Goal: Information Seeking & Learning: Learn about a topic

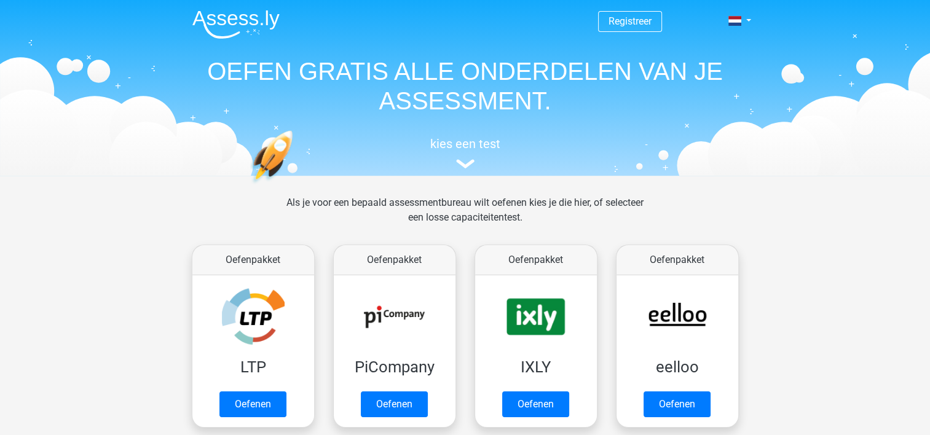
click at [466, 149] on h5 "kies een test" at bounding box center [464, 143] width 565 height 15
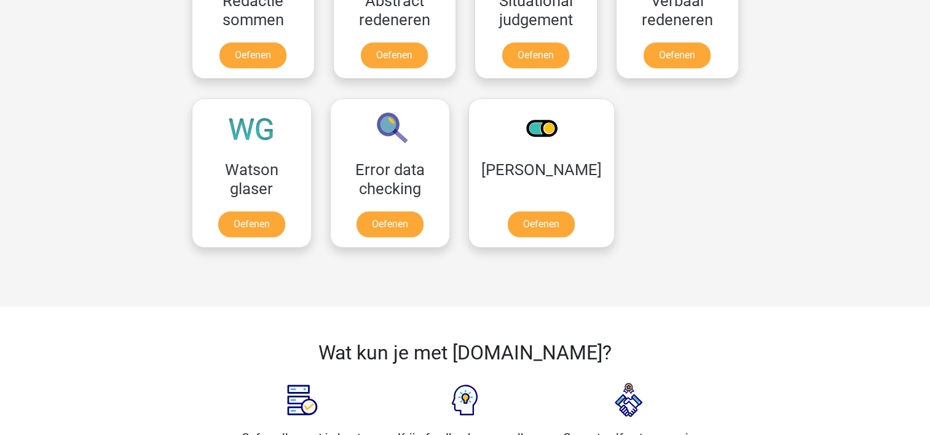
scroll to position [989, 0]
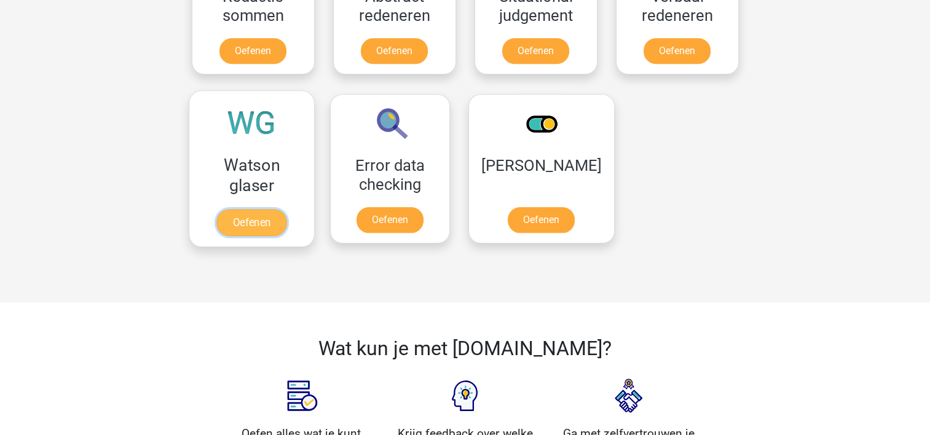
click at [239, 224] on link "Oefenen" at bounding box center [251, 222] width 70 height 27
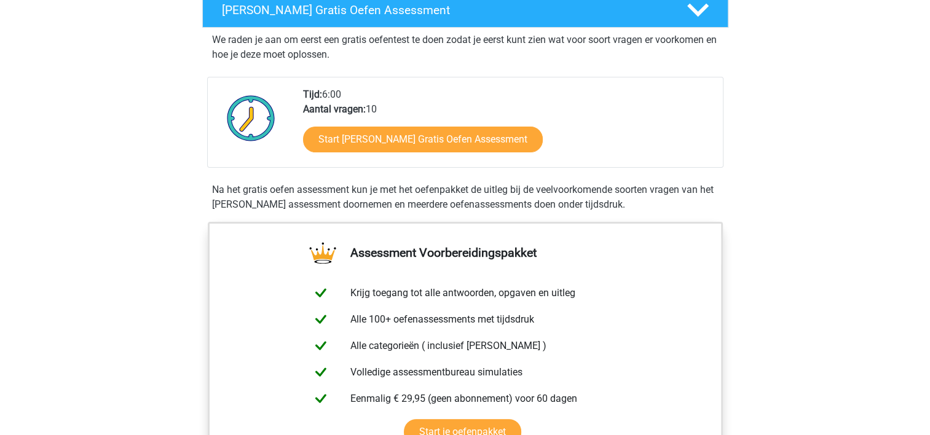
scroll to position [199, 0]
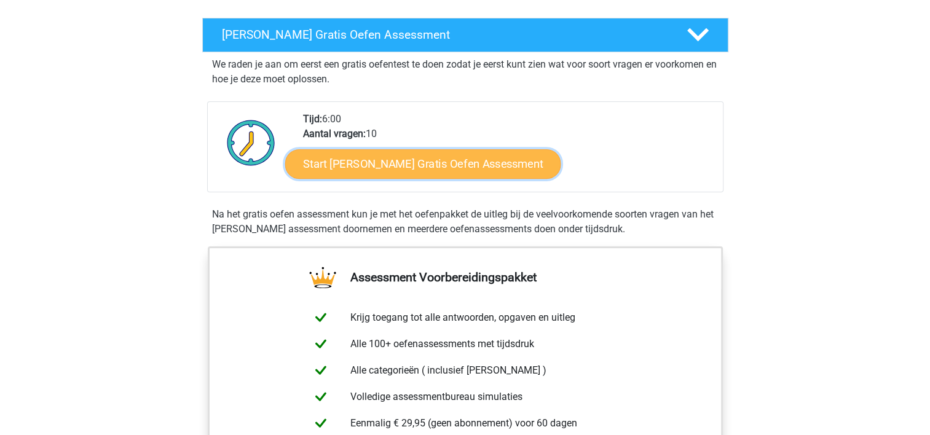
click at [452, 167] on link "Start Watson Glaser Gratis Oefen Assessment" at bounding box center [423, 163] width 276 height 29
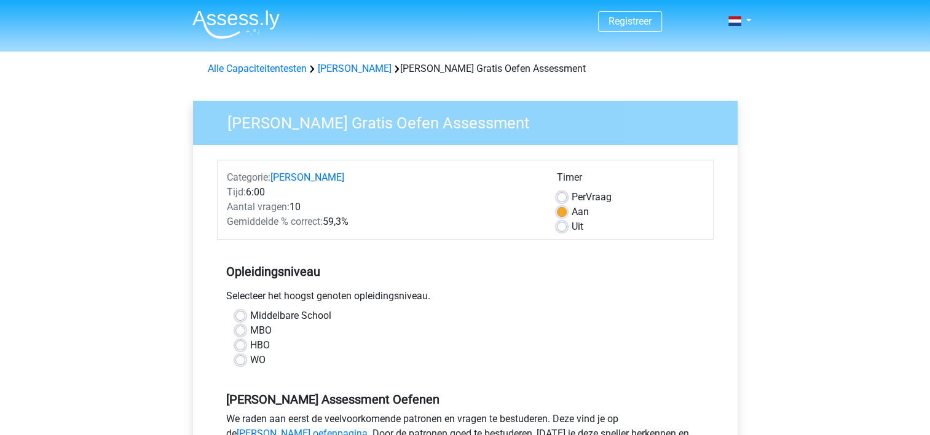
click at [571, 195] on label "Per Vraag" at bounding box center [591, 197] width 40 height 15
click at [563, 195] on input "Per Vraag" at bounding box center [562, 196] width 10 height 12
radio input "true"
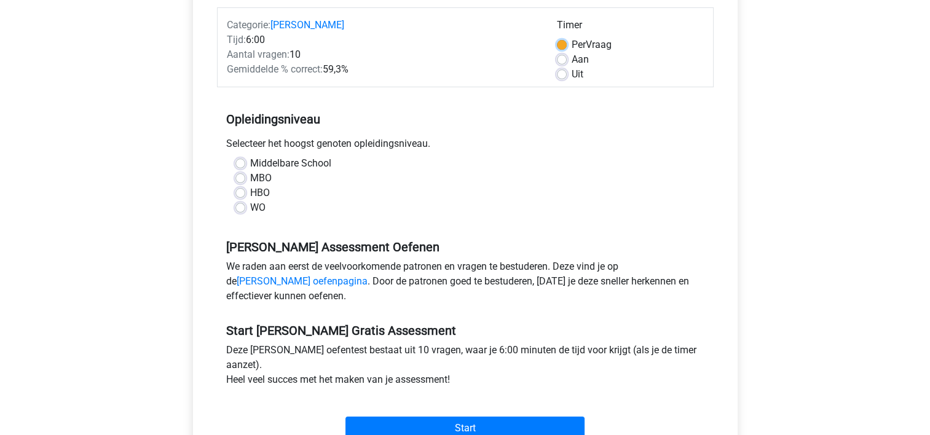
scroll to position [156, 0]
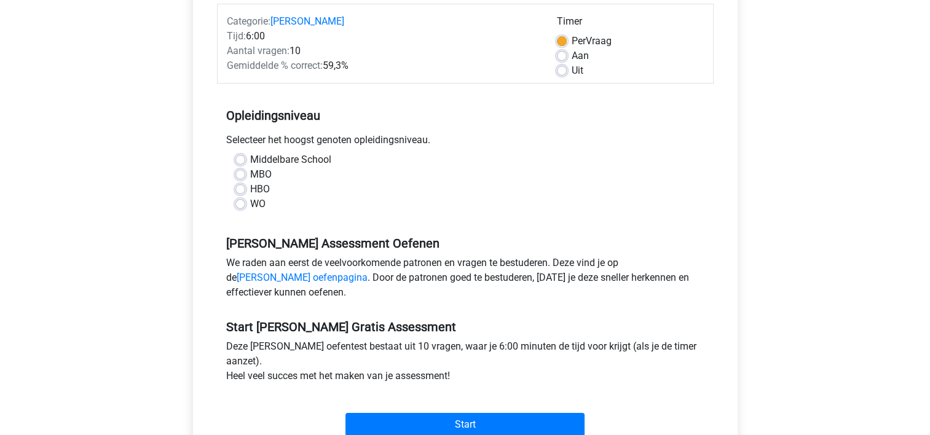
click at [250, 204] on label "WO" at bounding box center [257, 204] width 15 height 15
click at [240, 204] on input "WO" at bounding box center [240, 203] width 10 height 12
radio input "true"
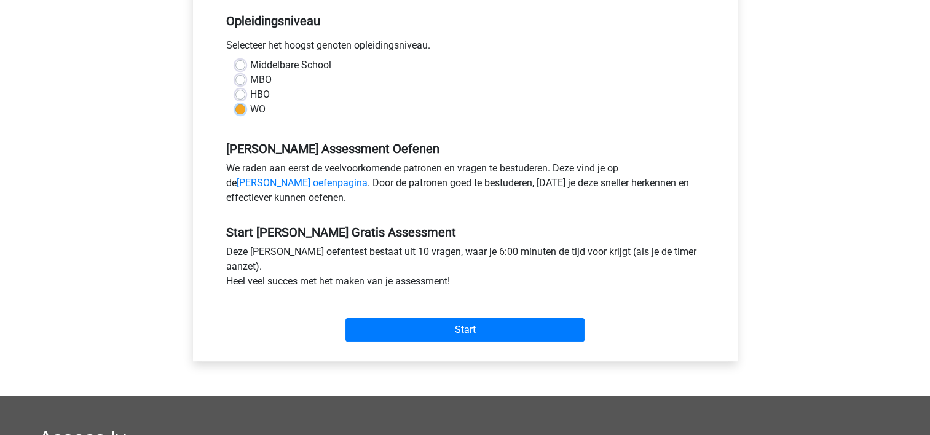
scroll to position [253, 0]
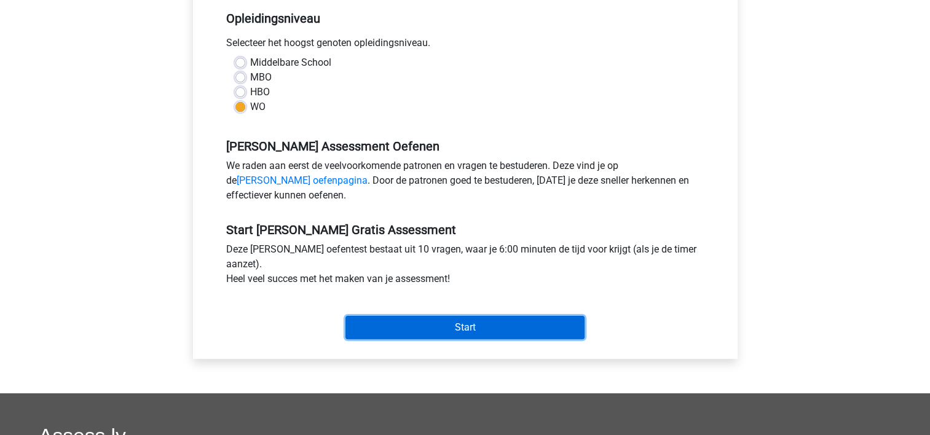
click at [463, 321] on input "Start" at bounding box center [464, 327] width 239 height 23
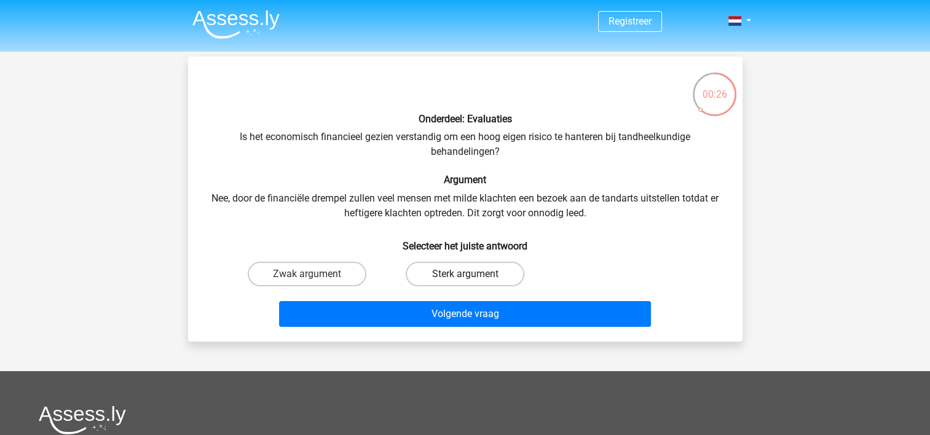
click at [429, 269] on label "Sterk argument" at bounding box center [464, 274] width 119 height 25
click at [464, 274] on input "Sterk argument" at bounding box center [468, 278] width 8 height 8
radio input "true"
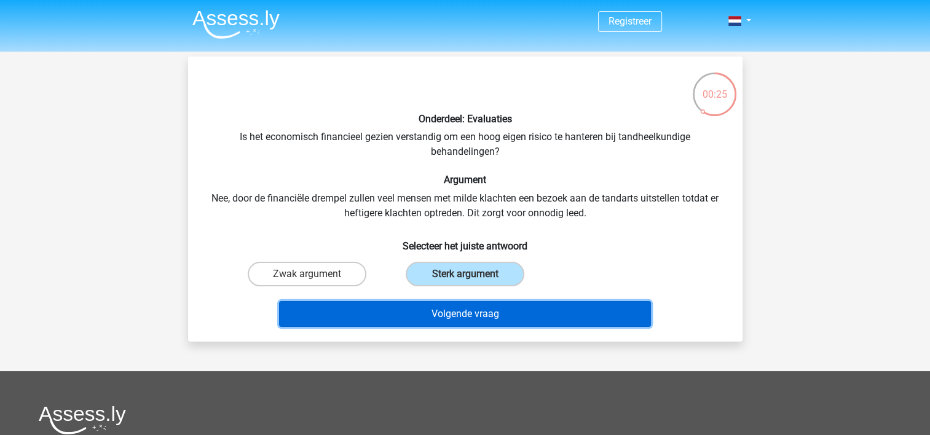
click at [442, 315] on button "Volgende vraag" at bounding box center [465, 314] width 372 height 26
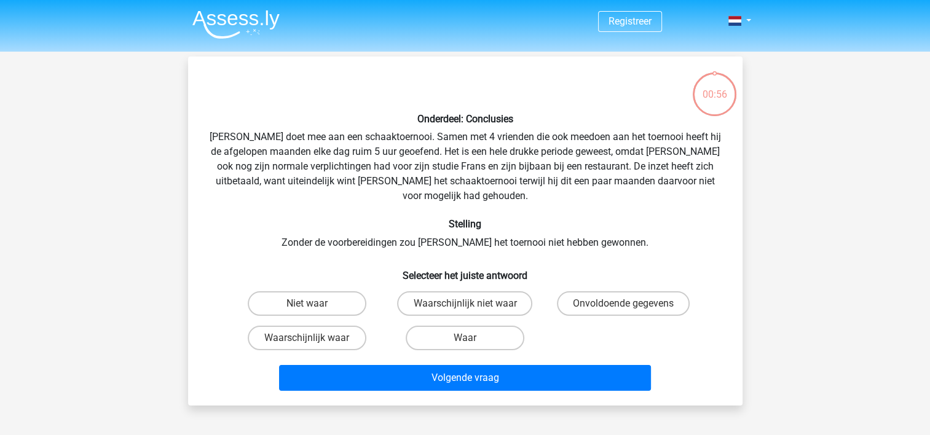
scroll to position [57, 0]
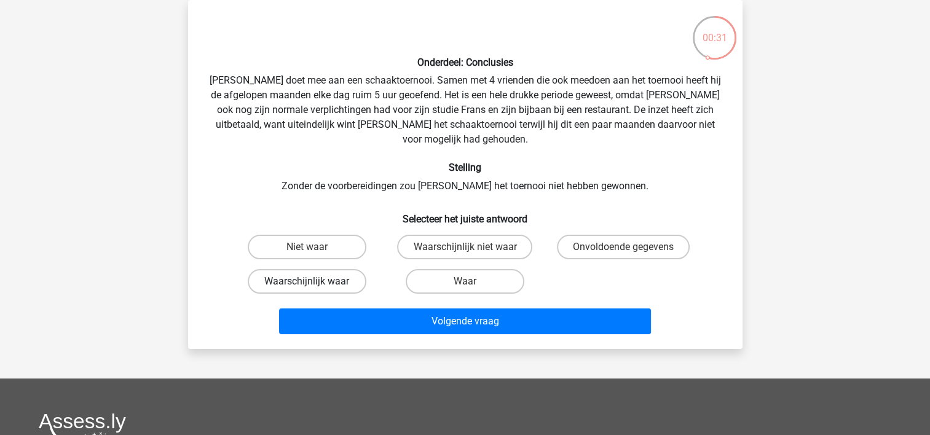
click at [351, 269] on label "Waarschijnlijk waar" at bounding box center [307, 281] width 119 height 25
click at [315, 281] on input "Waarschijnlijk waar" at bounding box center [311, 285] width 8 height 8
radio input "true"
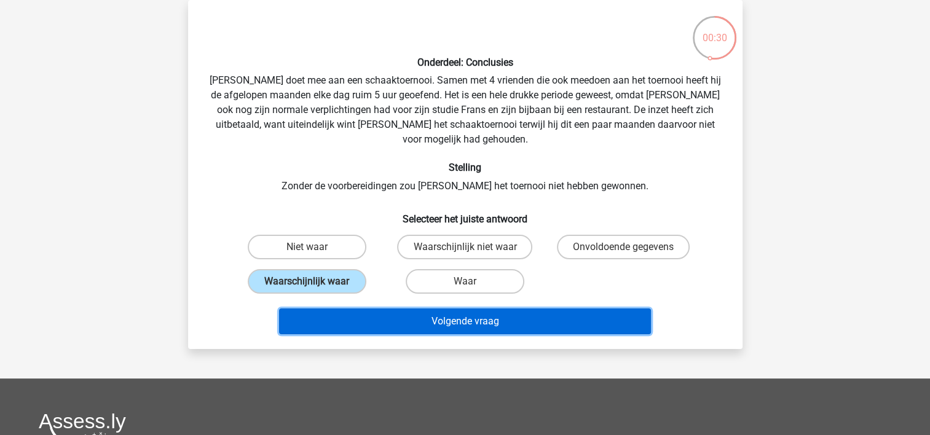
click at [413, 309] on button "Volgende vraag" at bounding box center [465, 321] width 372 height 26
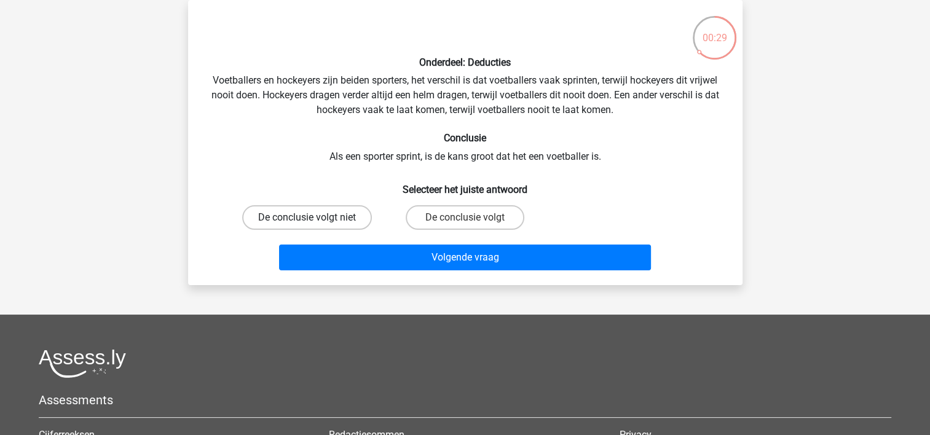
click at [348, 216] on label "De conclusie volgt niet" at bounding box center [307, 217] width 130 height 25
click at [315, 217] on input "De conclusie volgt niet" at bounding box center [311, 221] width 8 height 8
radio input "true"
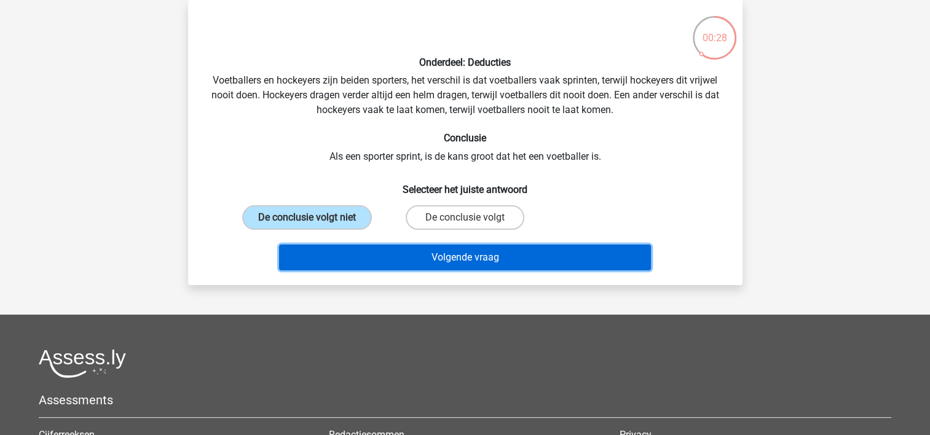
click at [405, 250] on button "Volgende vraag" at bounding box center [465, 258] width 372 height 26
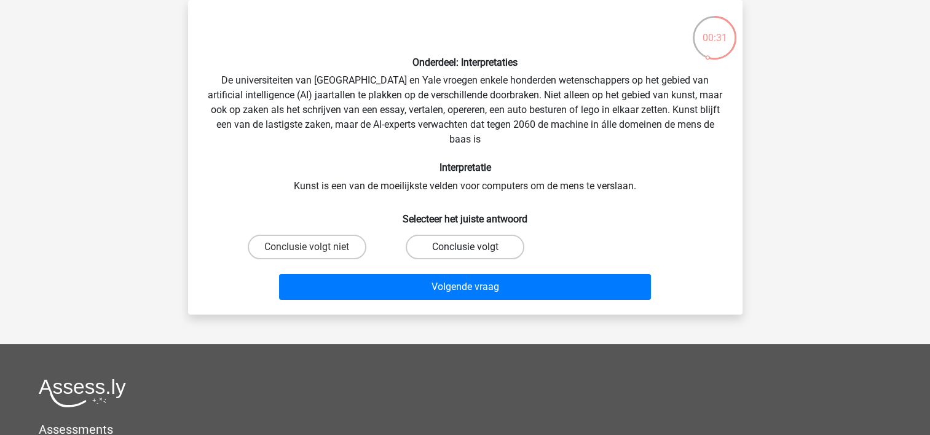
click at [436, 242] on label "Conclusie volgt" at bounding box center [464, 247] width 119 height 25
click at [464, 247] on input "Conclusie volgt" at bounding box center [468, 251] width 8 height 8
radio input "true"
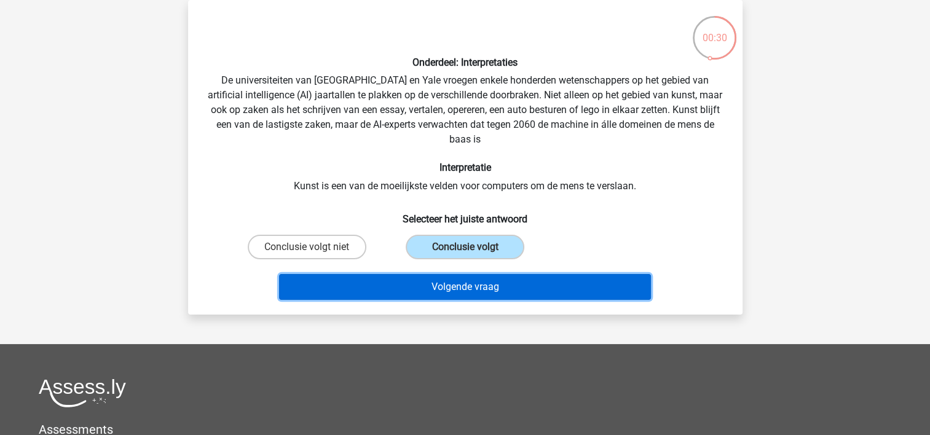
click at [458, 282] on button "Volgende vraag" at bounding box center [465, 287] width 372 height 26
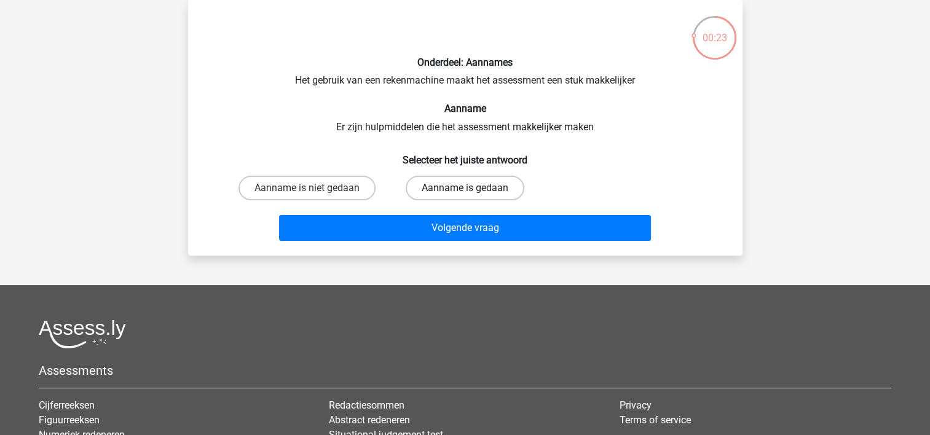
click at [437, 185] on label "Aanname is gedaan" at bounding box center [464, 188] width 119 height 25
click at [464, 188] on input "Aanname is gedaan" at bounding box center [468, 192] width 8 height 8
radio input "true"
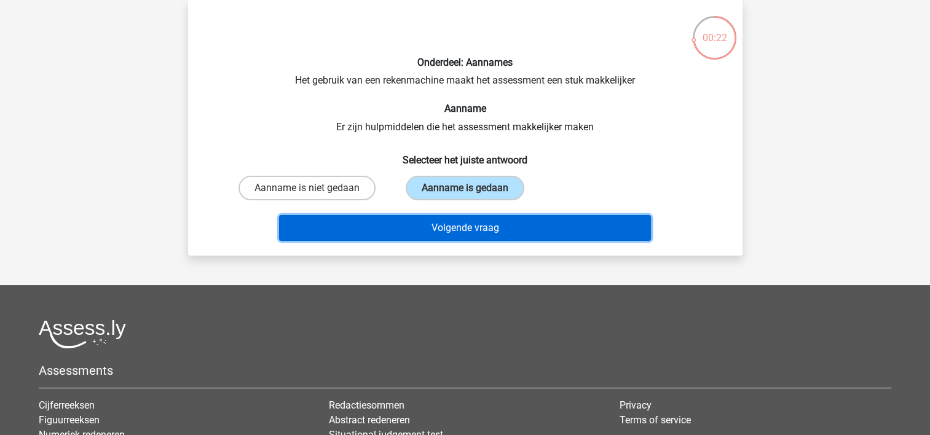
click at [448, 219] on button "Volgende vraag" at bounding box center [465, 228] width 372 height 26
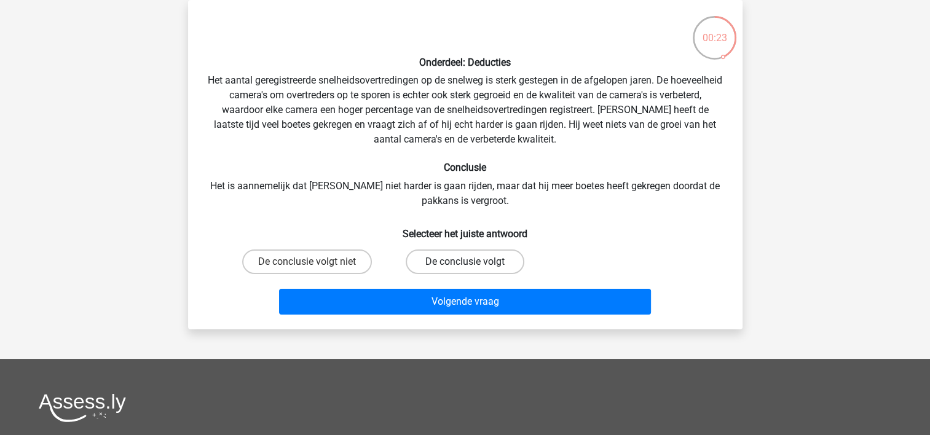
click at [506, 256] on label "De conclusie volgt" at bounding box center [464, 261] width 119 height 25
click at [472, 262] on input "De conclusie volgt" at bounding box center [468, 266] width 8 height 8
radio input "true"
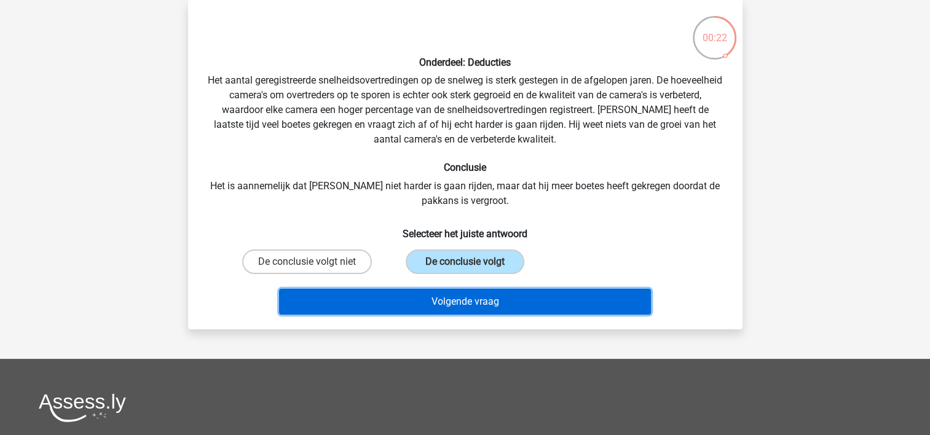
click at [521, 303] on button "Volgende vraag" at bounding box center [465, 302] width 372 height 26
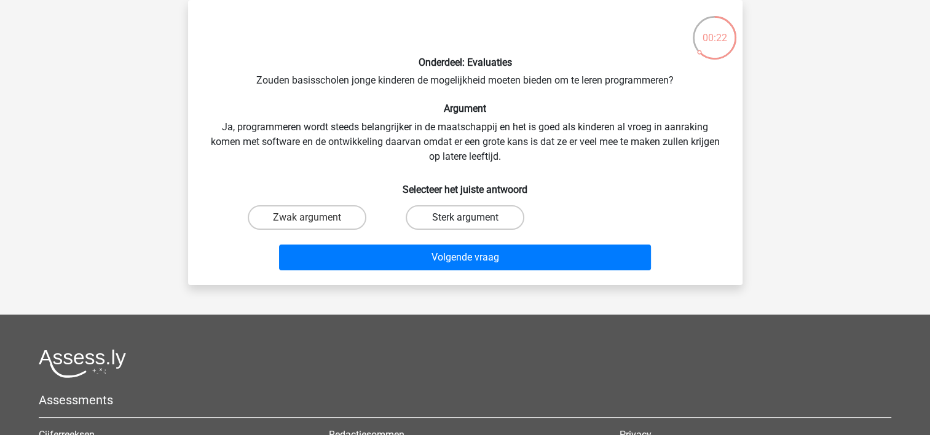
click at [418, 223] on label "Sterk argument" at bounding box center [464, 217] width 119 height 25
click at [464, 223] on input "Sterk argument" at bounding box center [468, 221] width 8 height 8
radio input "true"
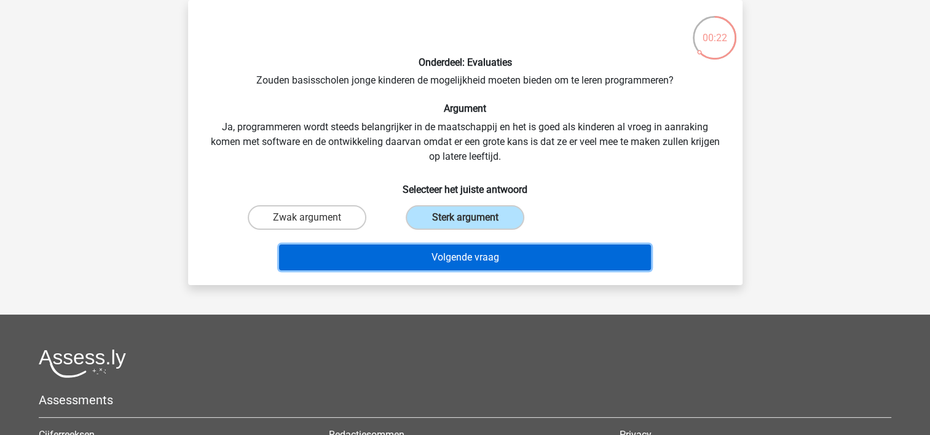
click at [433, 265] on button "Volgende vraag" at bounding box center [465, 258] width 372 height 26
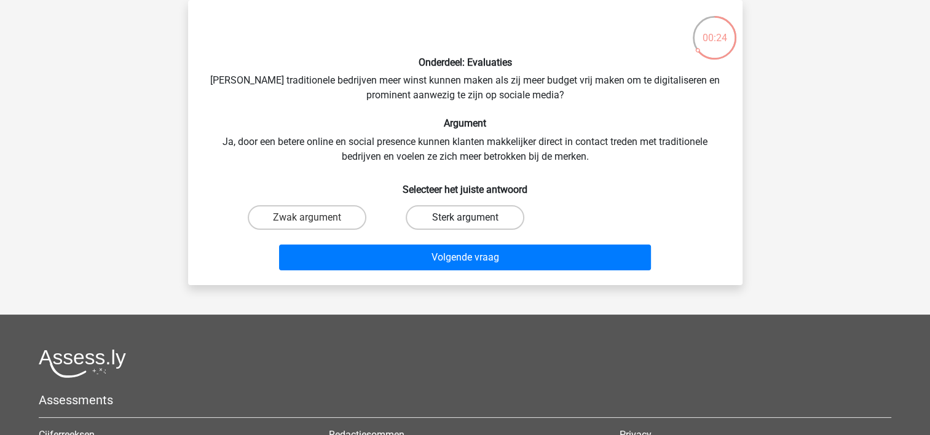
click at [440, 224] on label "Sterk argument" at bounding box center [464, 217] width 119 height 25
click at [464, 224] on input "Sterk argument" at bounding box center [468, 221] width 8 height 8
radio input "true"
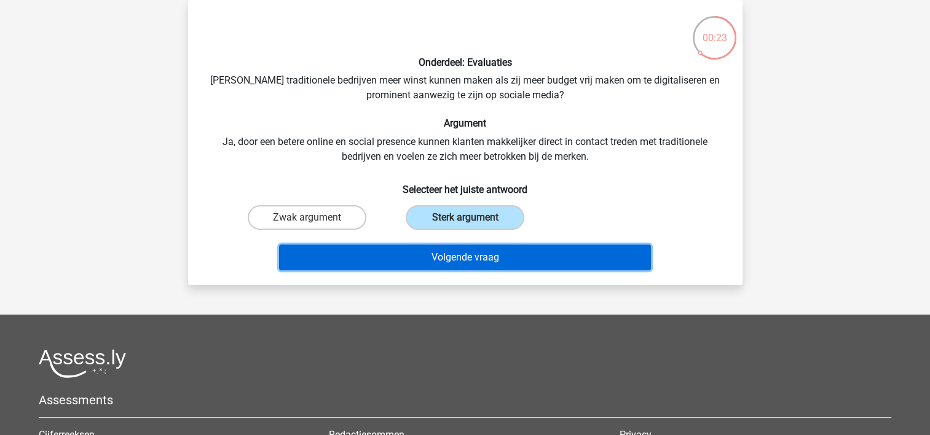
click at [451, 253] on button "Volgende vraag" at bounding box center [465, 258] width 372 height 26
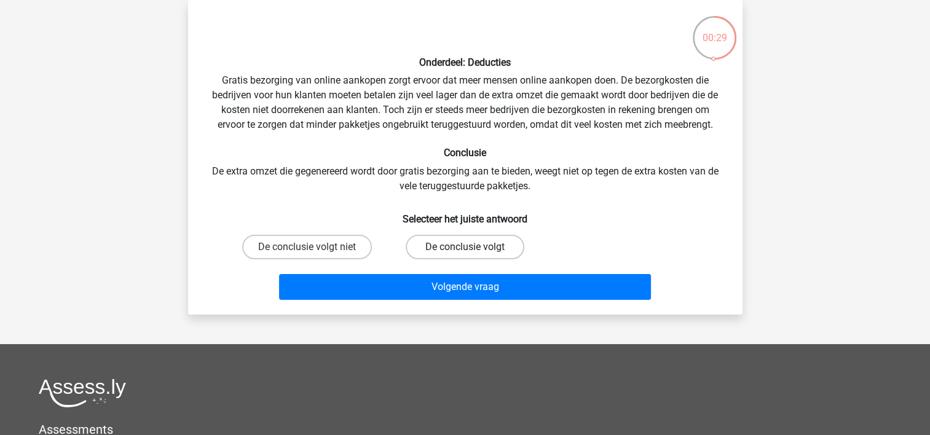
click at [490, 247] on label "De conclusie volgt" at bounding box center [464, 247] width 119 height 25
click at [472, 247] on input "De conclusie volgt" at bounding box center [468, 251] width 8 height 8
radio input "true"
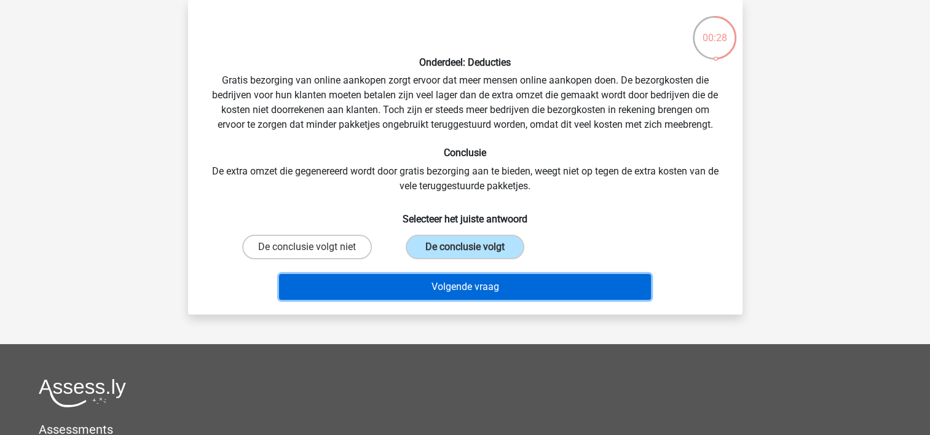
click at [502, 288] on button "Volgende vraag" at bounding box center [465, 287] width 372 height 26
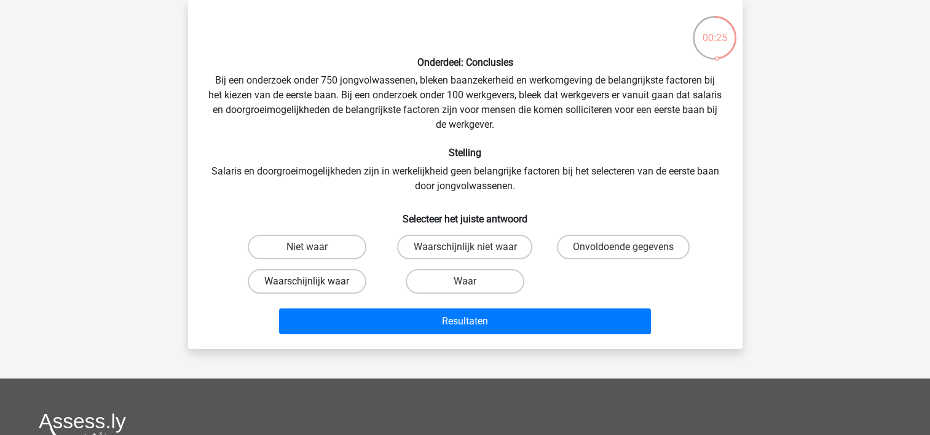
click at [348, 288] on label "Waarschijnlijk waar" at bounding box center [307, 281] width 119 height 25
click at [315, 288] on input "Waarschijnlijk waar" at bounding box center [311, 285] width 8 height 8
radio input "true"
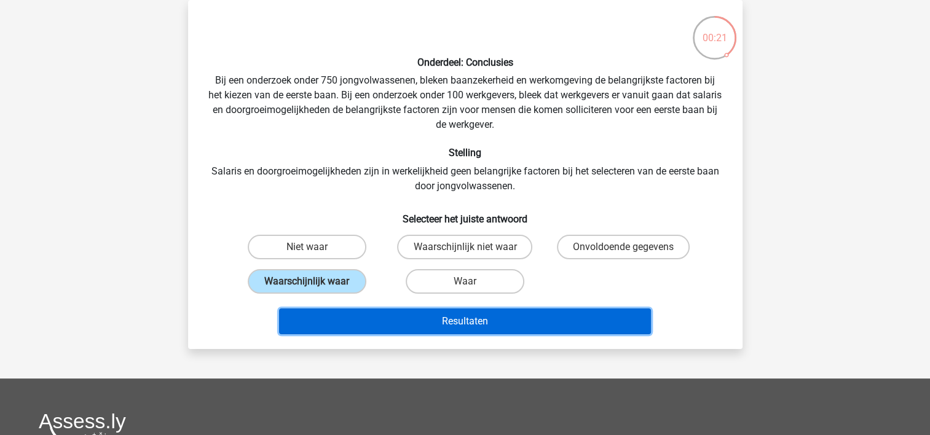
click at [437, 317] on button "Resultaten" at bounding box center [465, 321] width 372 height 26
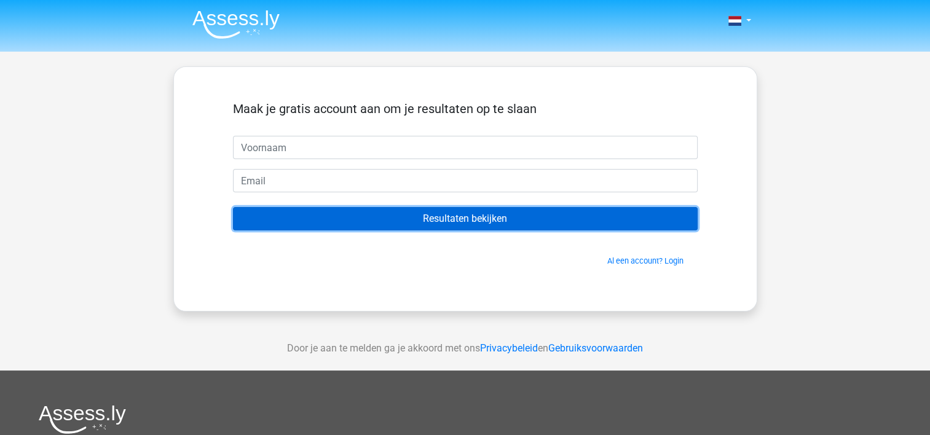
click at [417, 225] on input "Resultaten bekijken" at bounding box center [465, 218] width 464 height 23
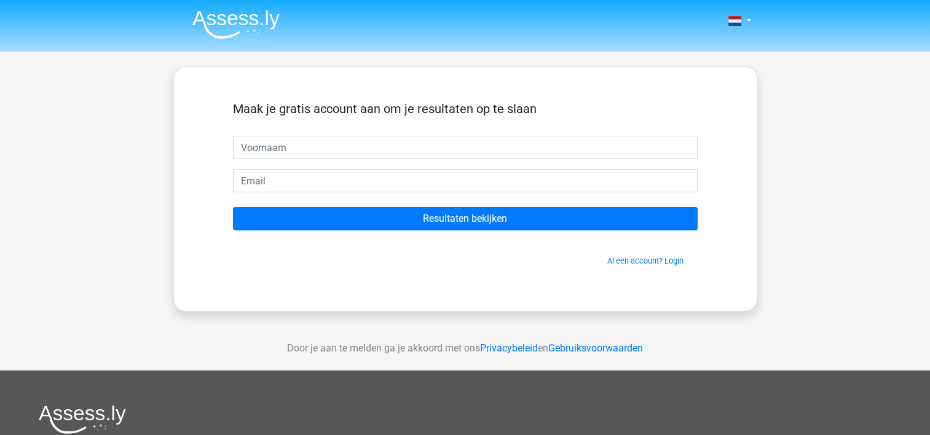
click at [268, 161] on form "Maak je gratis account aan om je resultaten op te slaan Resultaten bekijken Al …" at bounding box center [465, 183] width 464 height 165
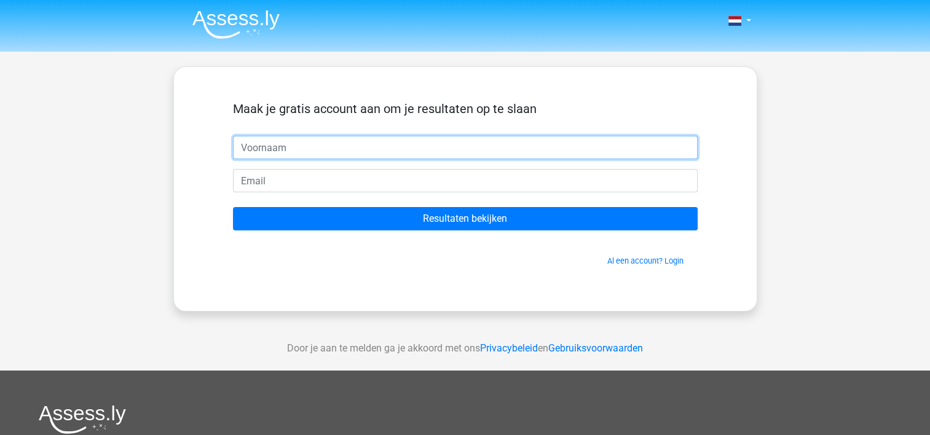
click at [265, 154] on input "text" at bounding box center [465, 147] width 464 height 23
type input "Joline"
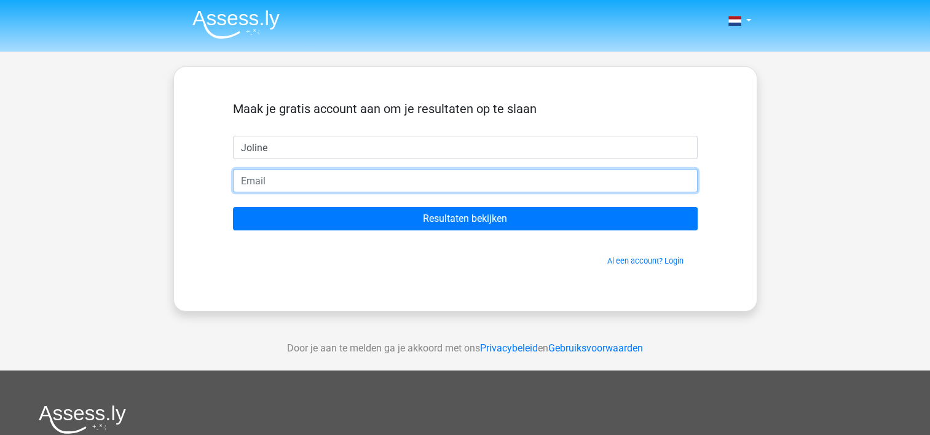
click at [260, 177] on input "email" at bounding box center [465, 180] width 464 height 23
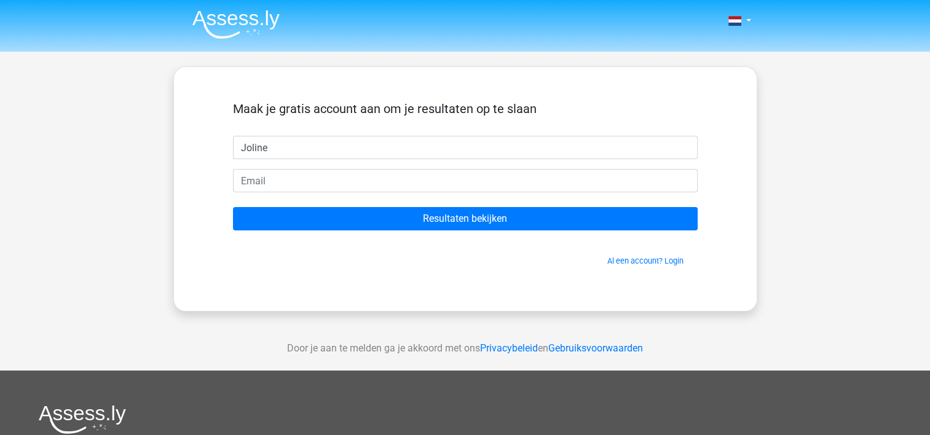
click at [250, 272] on div "Maak je gratis account aan om je resultaten op te slaan Joline Resultaten bekij…" at bounding box center [464, 188] width 523 height 185
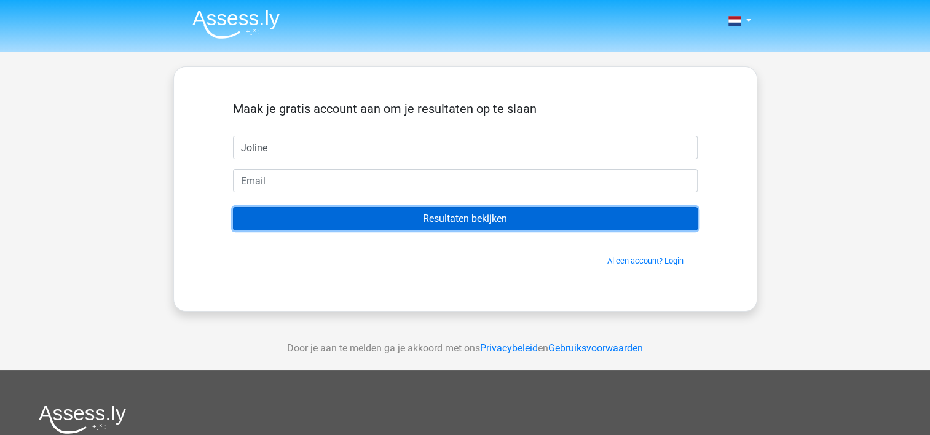
click at [300, 209] on input "Resultaten bekijken" at bounding box center [465, 218] width 464 height 23
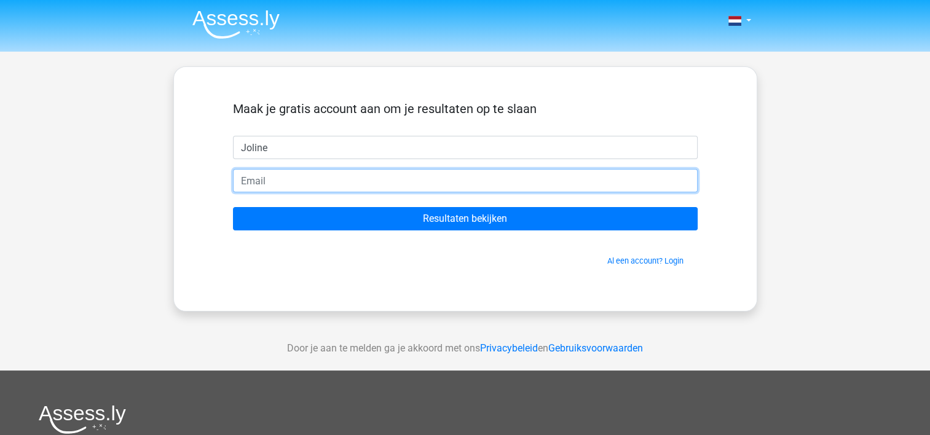
click at [275, 192] on input "email" at bounding box center [465, 180] width 464 height 23
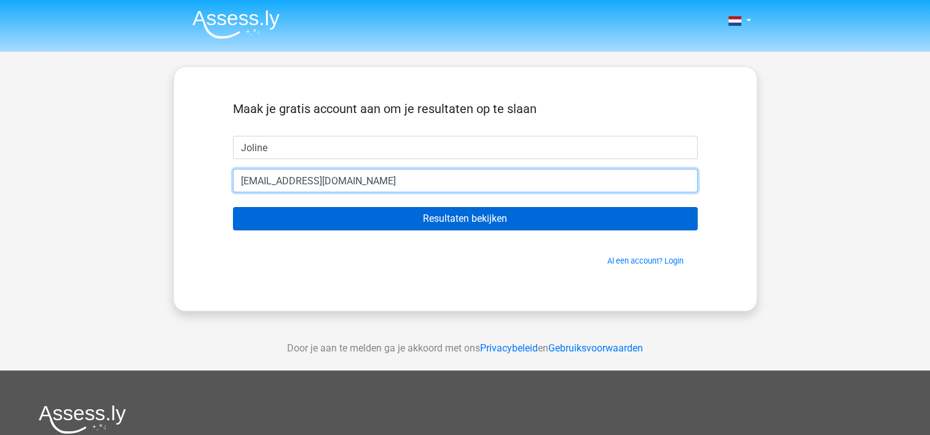
type input "[EMAIL_ADDRESS][DOMAIN_NAME]"
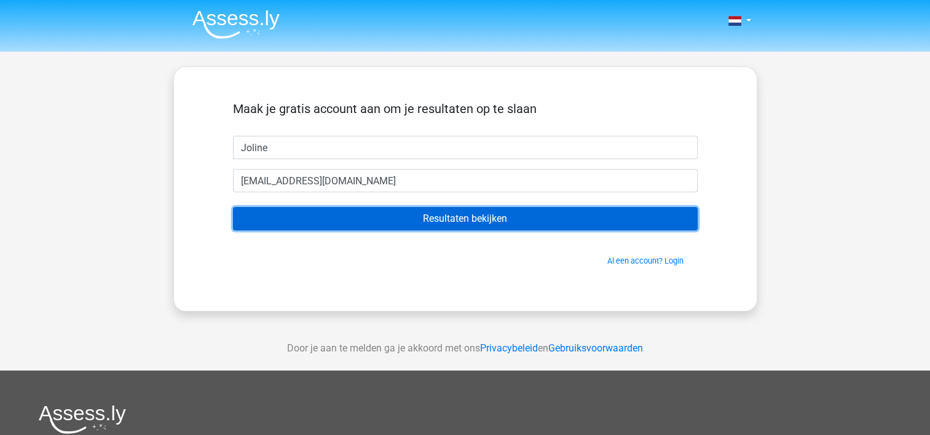
click at [385, 219] on input "Resultaten bekijken" at bounding box center [465, 218] width 464 height 23
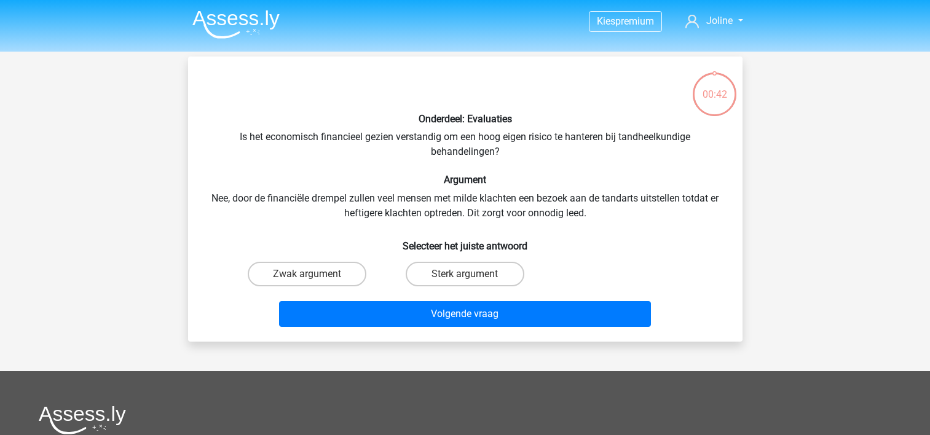
scroll to position [57, 0]
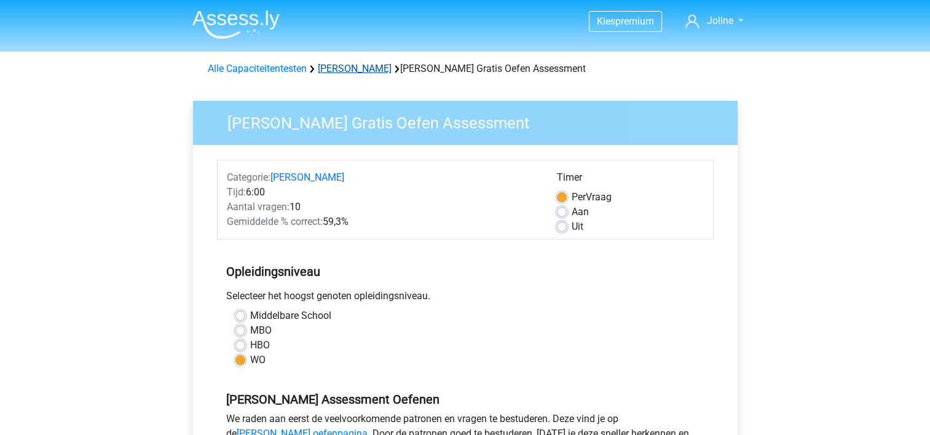
click at [351, 73] on link "[PERSON_NAME]" at bounding box center [355, 69] width 74 height 12
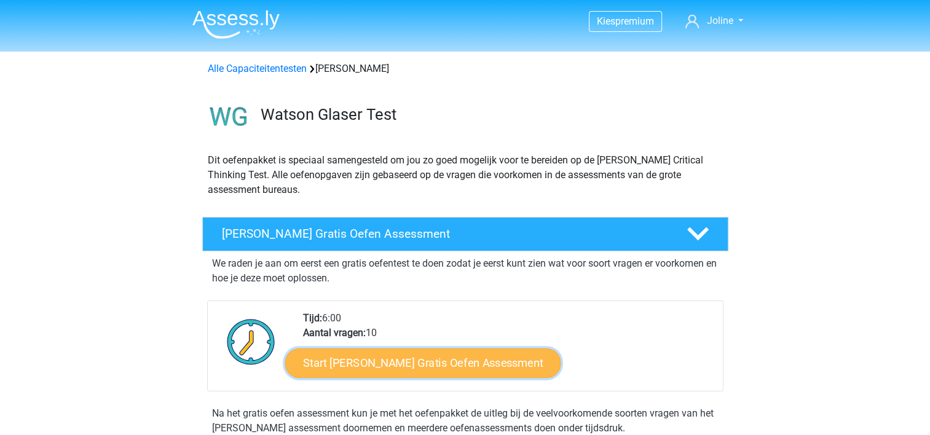
click at [423, 373] on link "Start [PERSON_NAME] Gratis Oefen Assessment" at bounding box center [423, 362] width 276 height 29
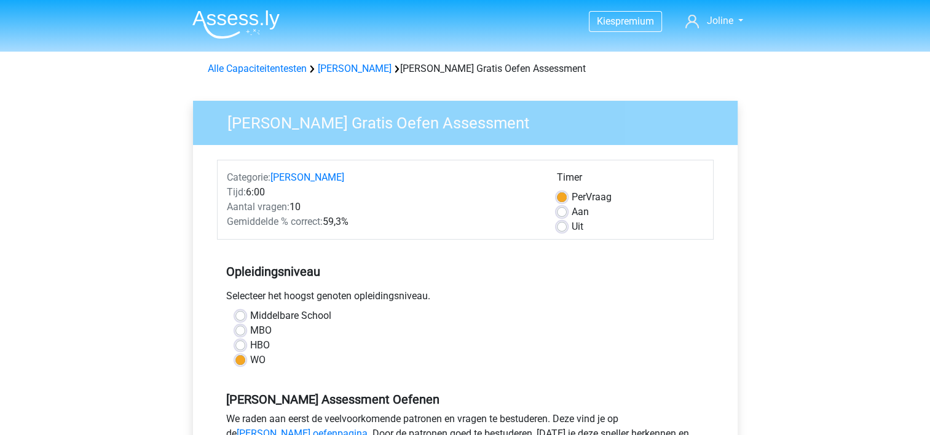
click at [250, 348] on label "HBO" at bounding box center [260, 345] width 20 height 15
click at [242, 348] on input "HBO" at bounding box center [240, 344] width 10 height 12
radio input "true"
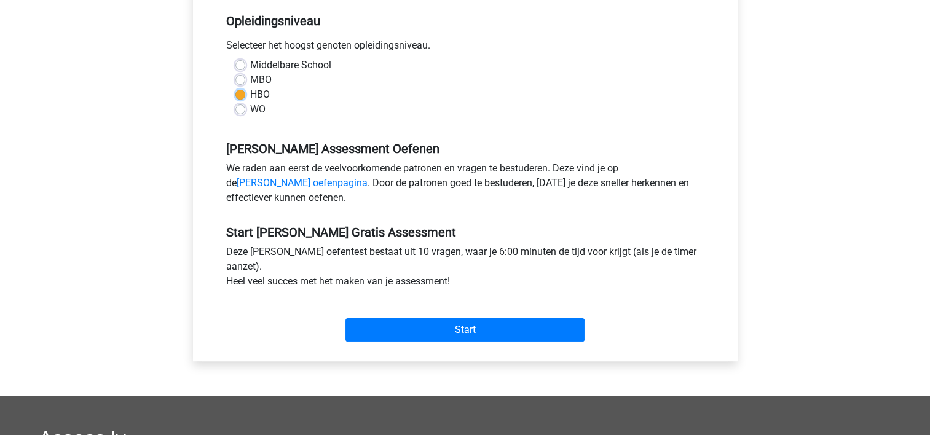
scroll to position [258, 0]
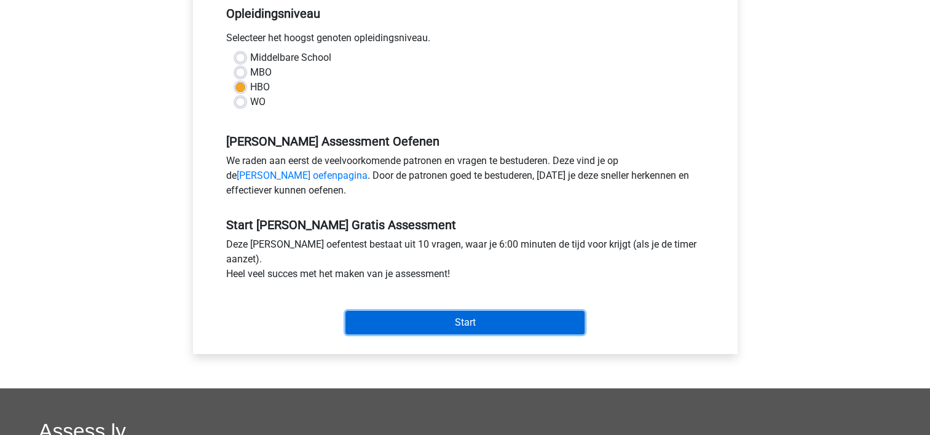
click at [483, 326] on input "Start" at bounding box center [464, 322] width 239 height 23
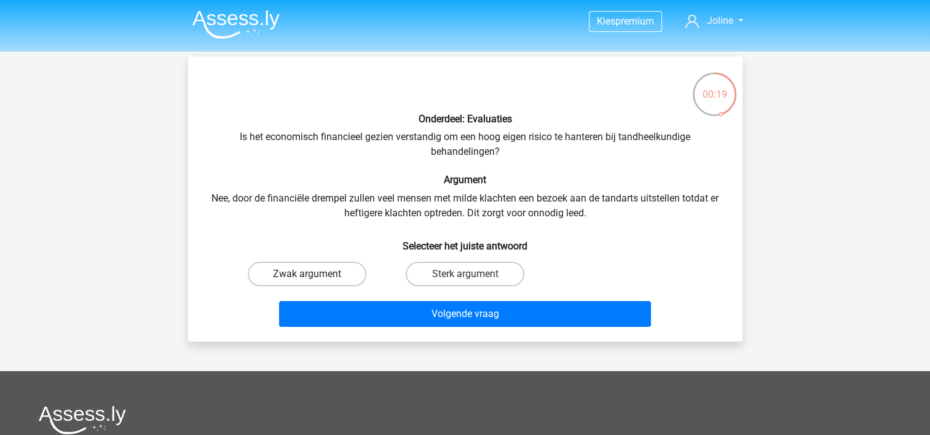
click at [321, 274] on label "Zwak argument" at bounding box center [307, 274] width 119 height 25
click at [315, 274] on input "Zwak argument" at bounding box center [311, 278] width 8 height 8
radio input "true"
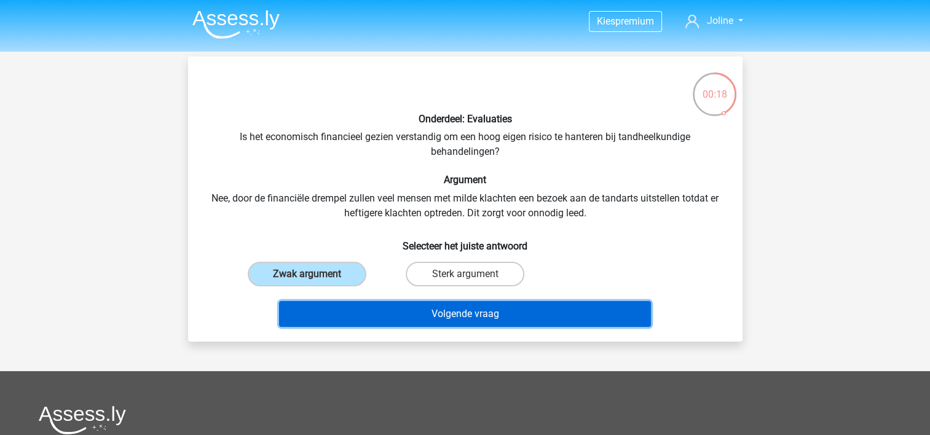
click at [410, 307] on button "Volgende vraag" at bounding box center [465, 314] width 372 height 26
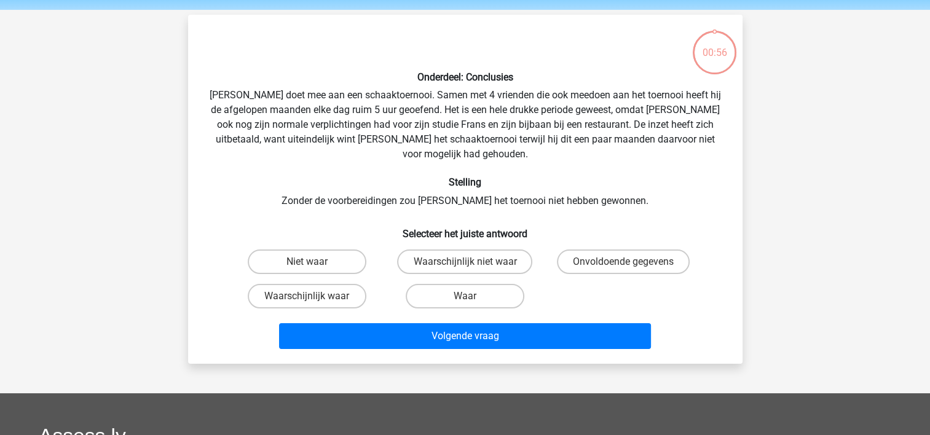
scroll to position [57, 0]
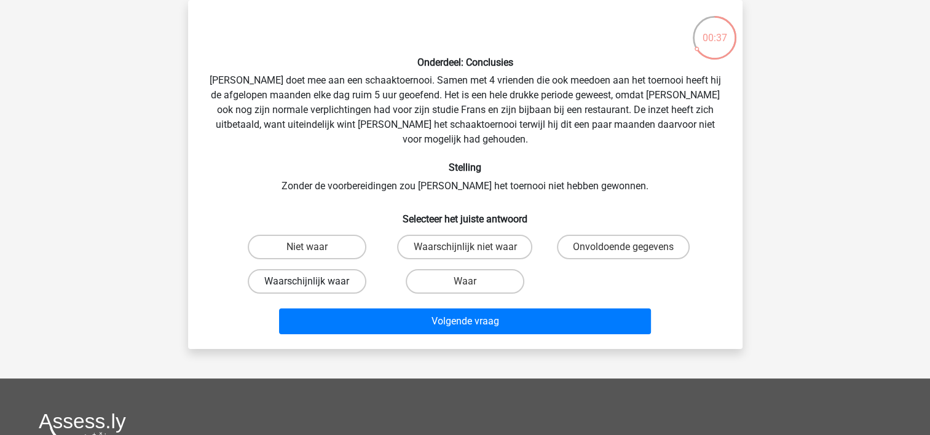
click at [317, 269] on label "Waarschijnlijk waar" at bounding box center [307, 281] width 119 height 25
click at [315, 281] on input "Waarschijnlijk waar" at bounding box center [311, 285] width 8 height 8
radio input "true"
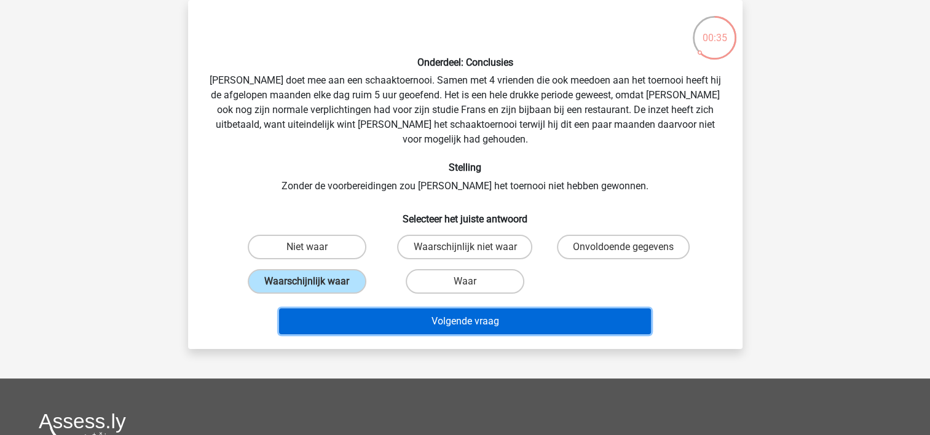
click at [359, 308] on button "Volgende vraag" at bounding box center [465, 321] width 372 height 26
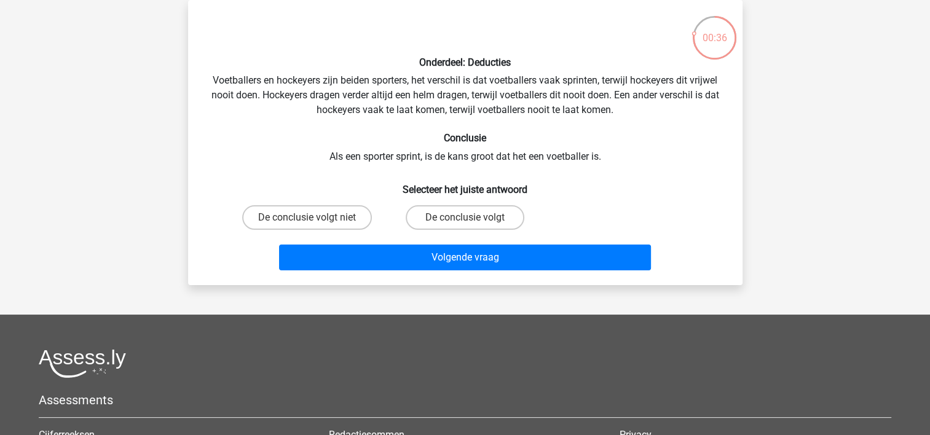
click at [315, 224] on div "De conclusie volgt niet" at bounding box center [307, 217] width 148 height 25
click at [331, 222] on label "De conclusie volgt niet" at bounding box center [307, 217] width 130 height 25
click at [315, 222] on input "De conclusie volgt niet" at bounding box center [311, 221] width 8 height 8
radio input "true"
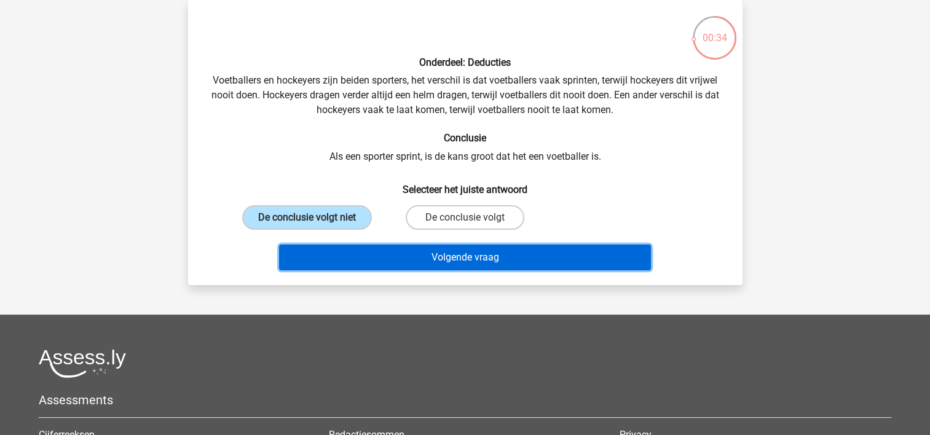
click at [422, 251] on button "Volgende vraag" at bounding box center [465, 258] width 372 height 26
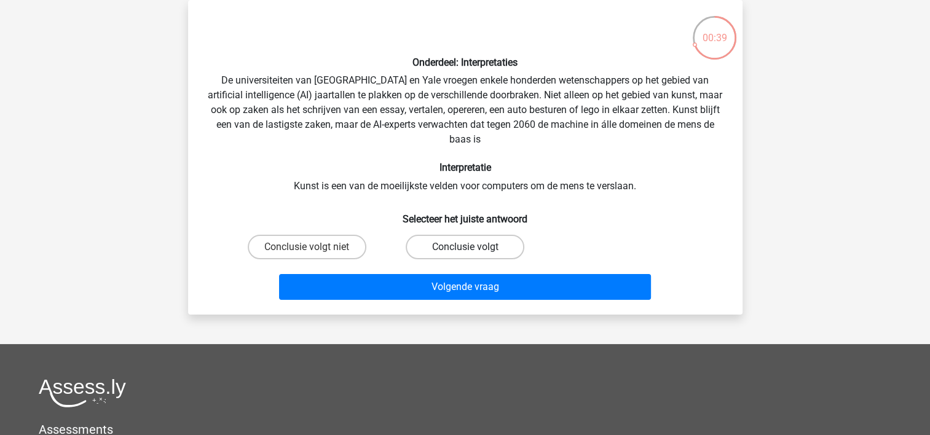
click at [436, 251] on label "Conclusie volgt" at bounding box center [464, 247] width 119 height 25
click at [464, 251] on input "Conclusie volgt" at bounding box center [468, 251] width 8 height 8
radio input "true"
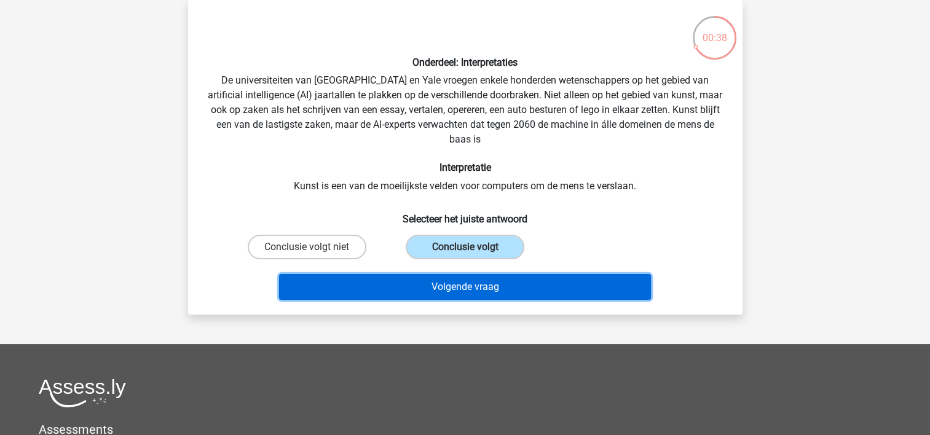
click at [450, 281] on button "Volgende vraag" at bounding box center [465, 287] width 372 height 26
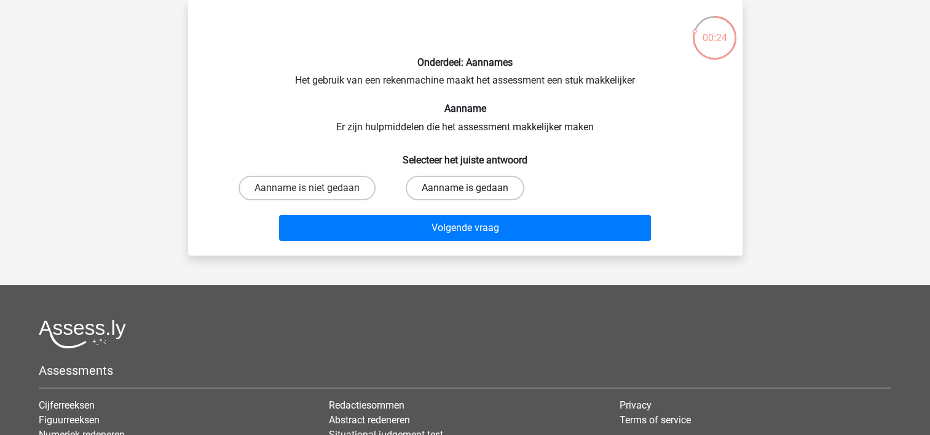
click at [425, 184] on label "Aanname is gedaan" at bounding box center [464, 188] width 119 height 25
click at [464, 188] on input "Aanname is gedaan" at bounding box center [468, 192] width 8 height 8
radio input "true"
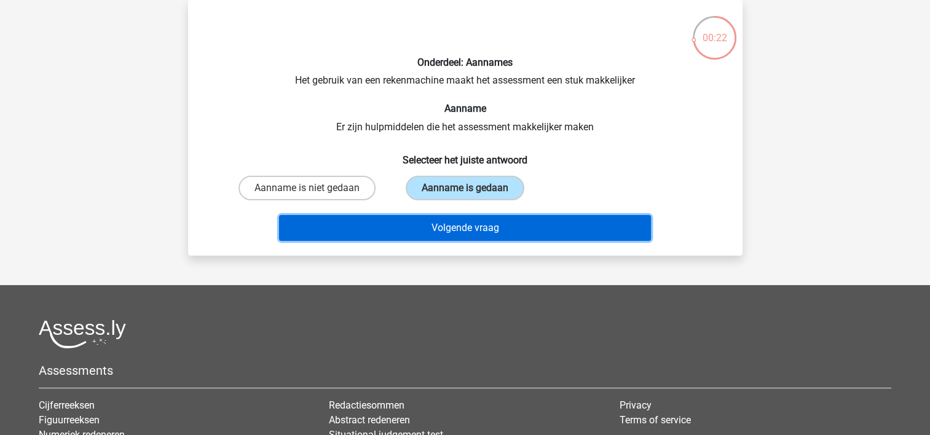
click at [442, 224] on button "Volgende vraag" at bounding box center [465, 228] width 372 height 26
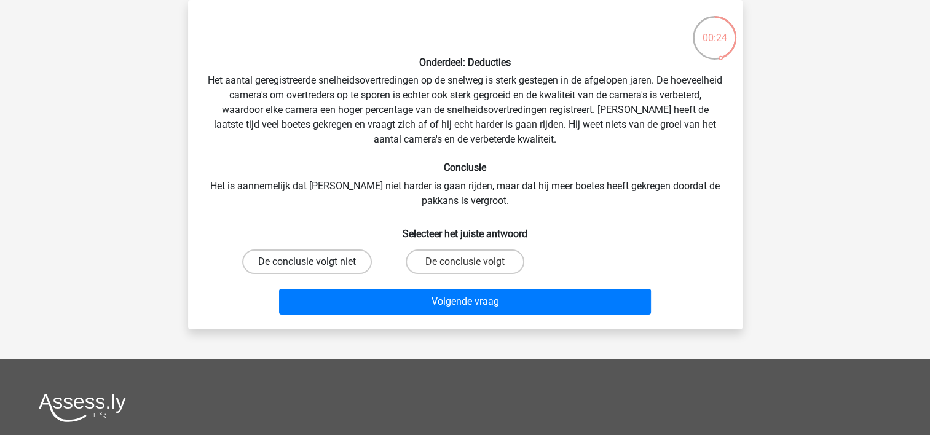
click at [339, 252] on label "De conclusie volgt niet" at bounding box center [307, 261] width 130 height 25
click at [315, 262] on input "De conclusie volgt niet" at bounding box center [311, 266] width 8 height 8
radio input "true"
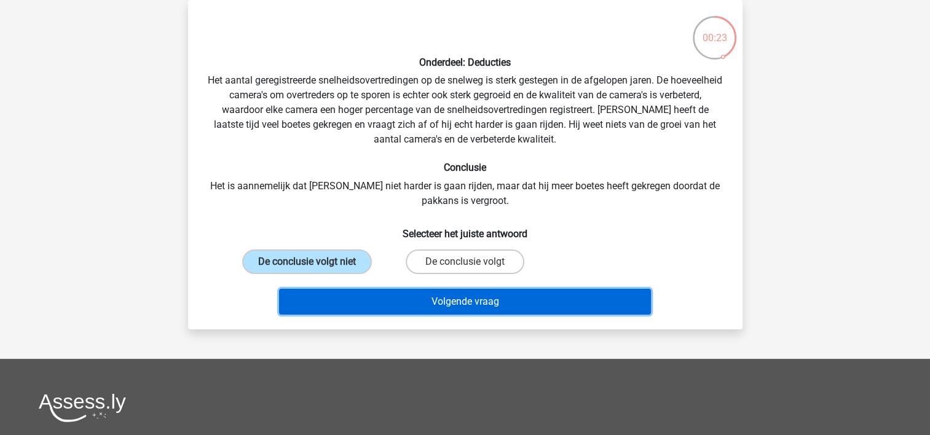
click at [376, 299] on button "Volgende vraag" at bounding box center [465, 302] width 372 height 26
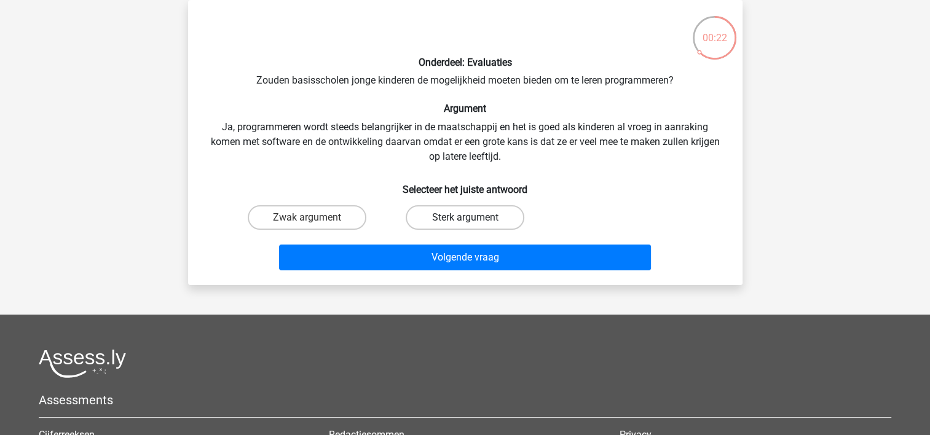
click at [433, 225] on label "Sterk argument" at bounding box center [464, 217] width 119 height 25
click at [464, 225] on input "Sterk argument" at bounding box center [468, 221] width 8 height 8
radio input "true"
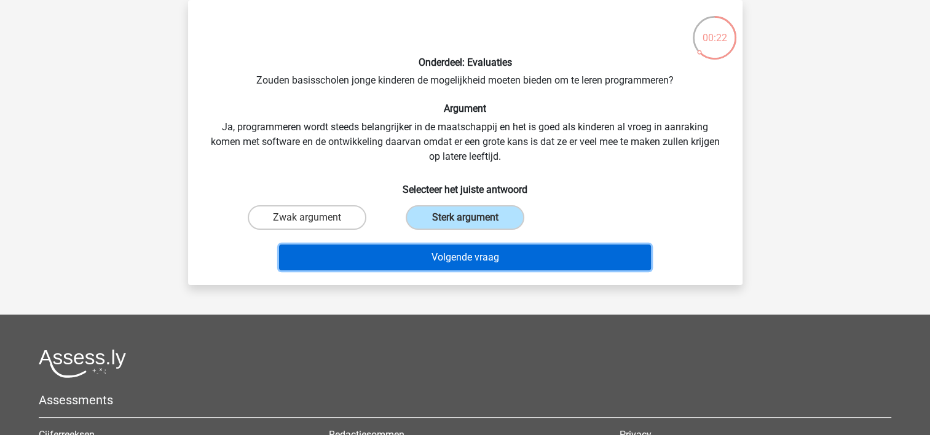
click at [439, 254] on button "Volgende vraag" at bounding box center [465, 258] width 372 height 26
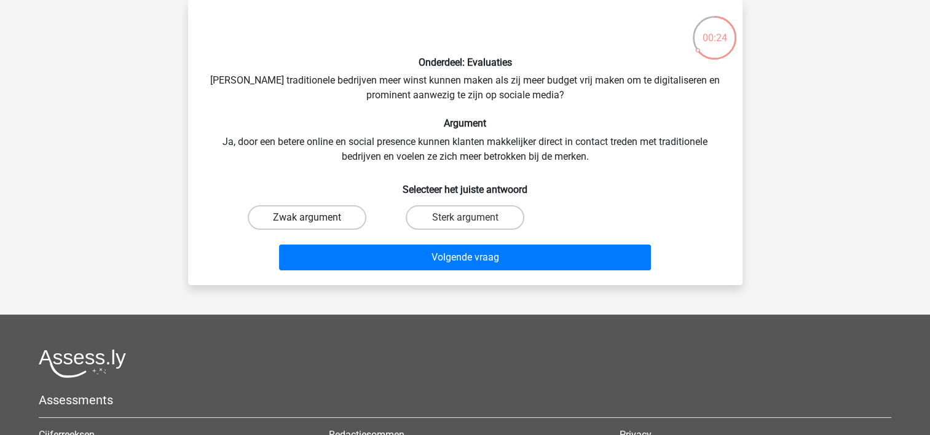
click at [338, 211] on label "Zwak argument" at bounding box center [307, 217] width 119 height 25
click at [315, 217] on input "Zwak argument" at bounding box center [311, 221] width 8 height 8
radio input "true"
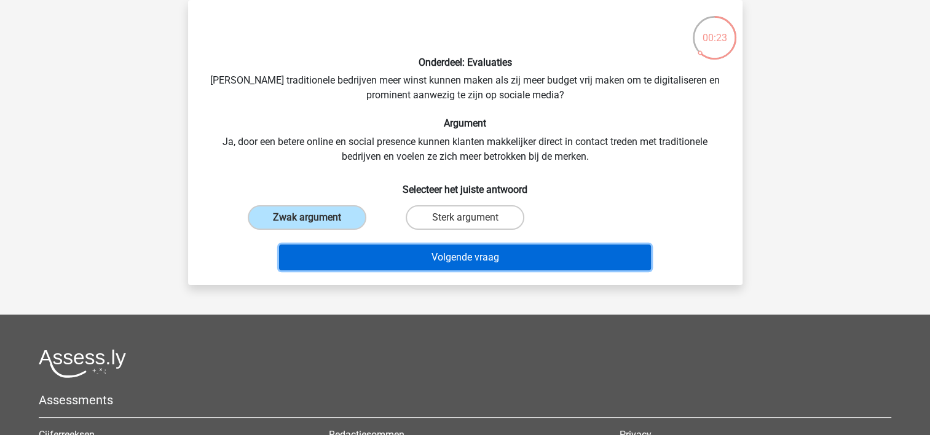
click at [403, 258] on button "Volgende vraag" at bounding box center [465, 258] width 372 height 26
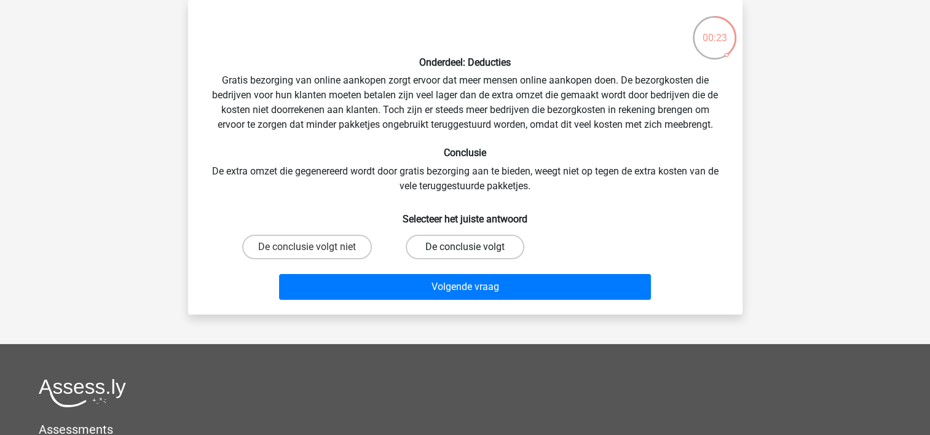
click at [450, 235] on label "De conclusie volgt" at bounding box center [464, 247] width 119 height 25
click at [464, 247] on input "De conclusie volgt" at bounding box center [468, 251] width 8 height 8
radio input "true"
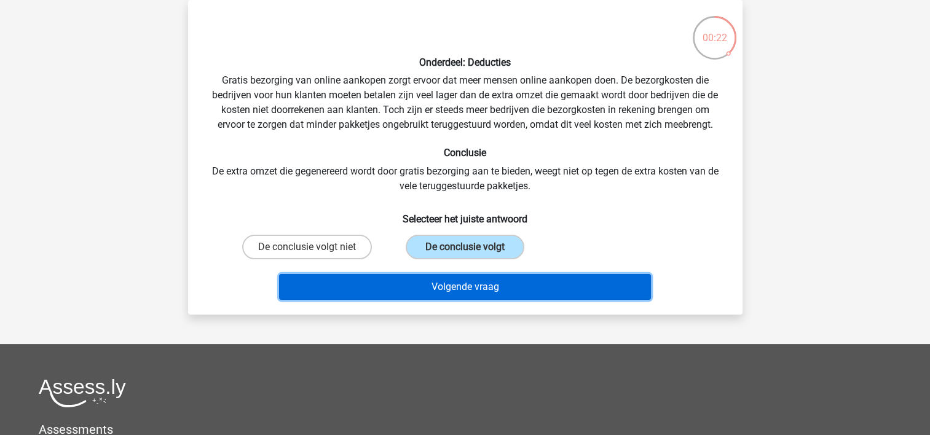
click at [460, 278] on button "Volgende vraag" at bounding box center [465, 287] width 372 height 26
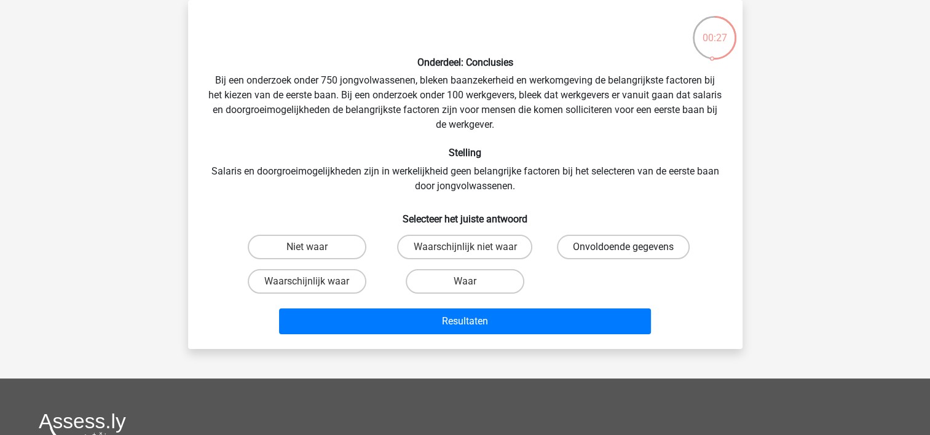
click at [598, 249] on label "Onvoldoende gegevens" at bounding box center [623, 247] width 133 height 25
click at [623, 249] on input "Onvoldoende gegevens" at bounding box center [627, 251] width 8 height 8
radio input "true"
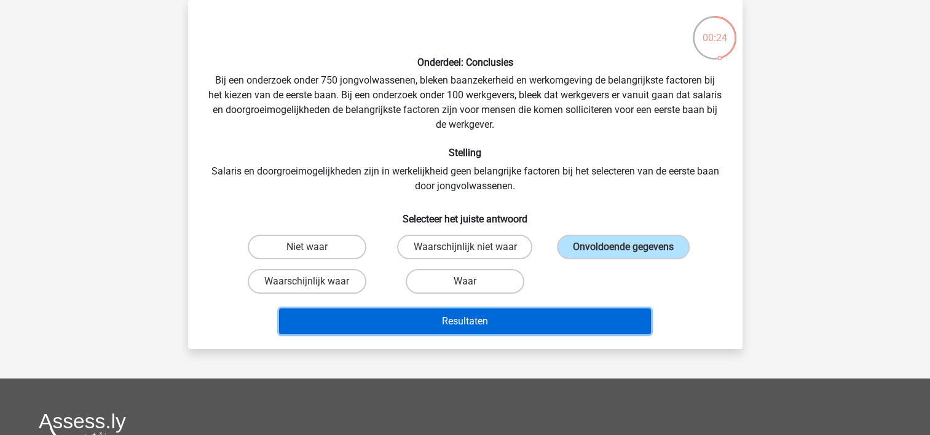
click at [585, 319] on button "Resultaten" at bounding box center [465, 321] width 372 height 26
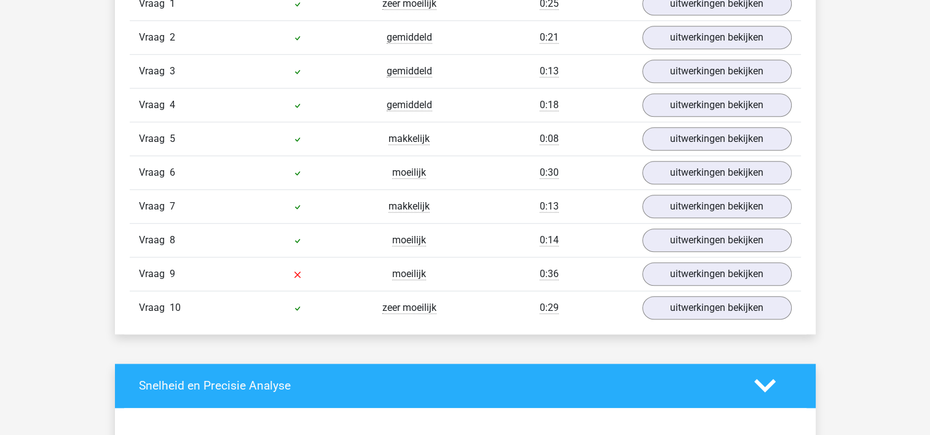
scroll to position [1086, 0]
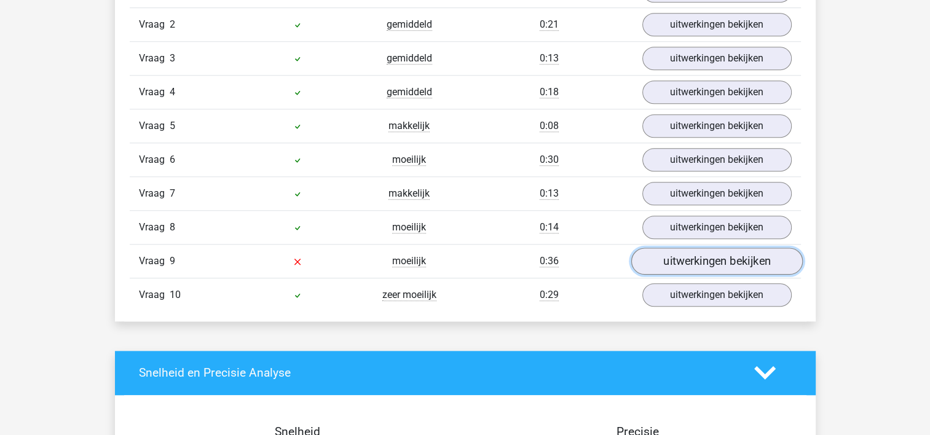
click at [780, 253] on link "uitwerkingen bekijken" at bounding box center [715, 261] width 171 height 27
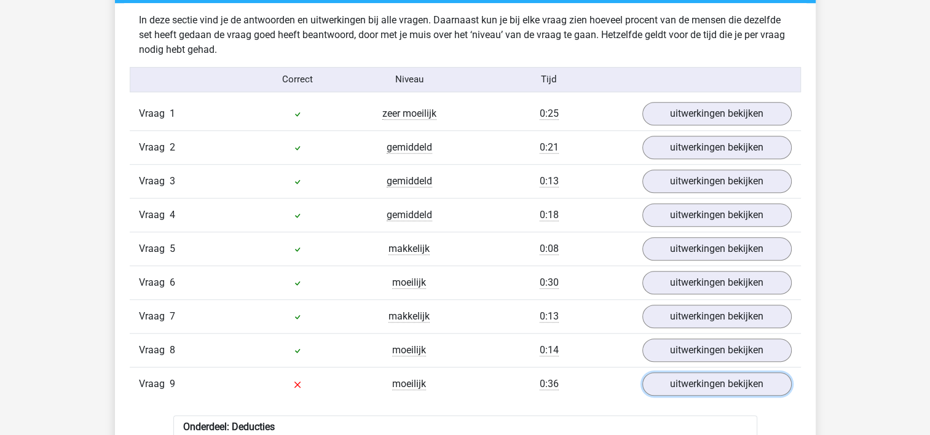
scroll to position [0, 0]
